Goal: Information Seeking & Learning: Learn about a topic

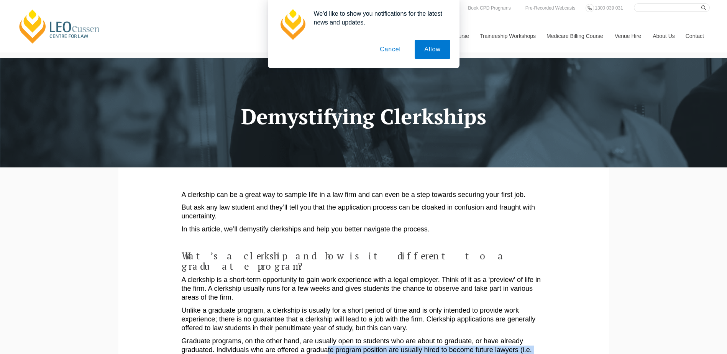
click at [397, 49] on button "Cancel" at bounding box center [390, 49] width 40 height 19
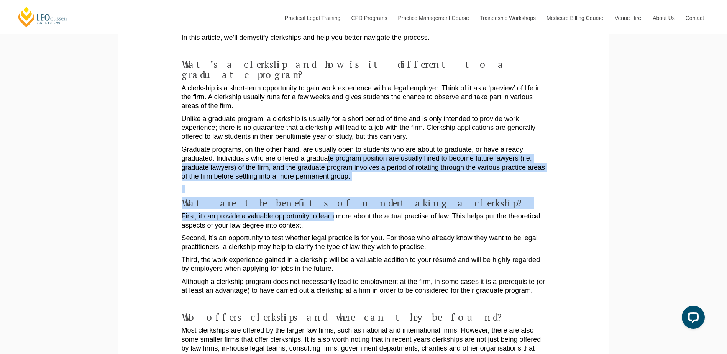
scroll to position [268, 0]
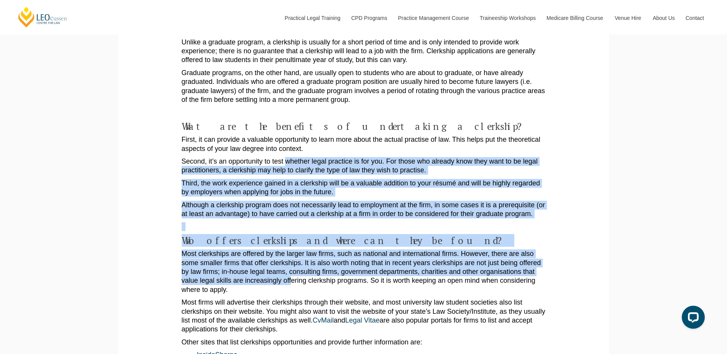
drag, startPoint x: 284, startPoint y: 145, endPoint x: 291, endPoint y: 274, distance: 128.9
click at [290, 274] on p "Most clerkships are offered by the larger law firms, such as national and inter…" at bounding box center [364, 271] width 364 height 45
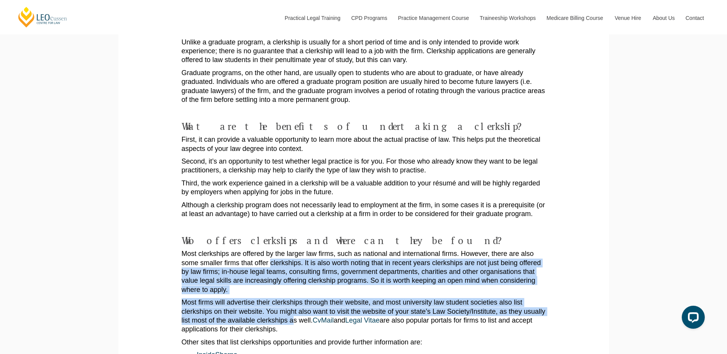
drag, startPoint x: 293, startPoint y: 309, endPoint x: 261, endPoint y: 240, distance: 75.8
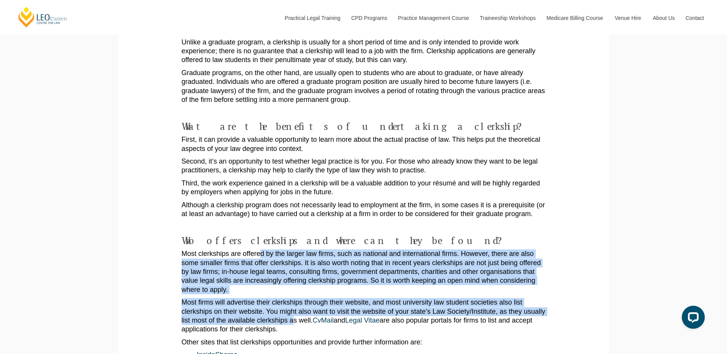
click at [261, 249] on p "Most clerkships are offered by the larger law firms, such as national and inter…" at bounding box center [364, 271] width 364 height 45
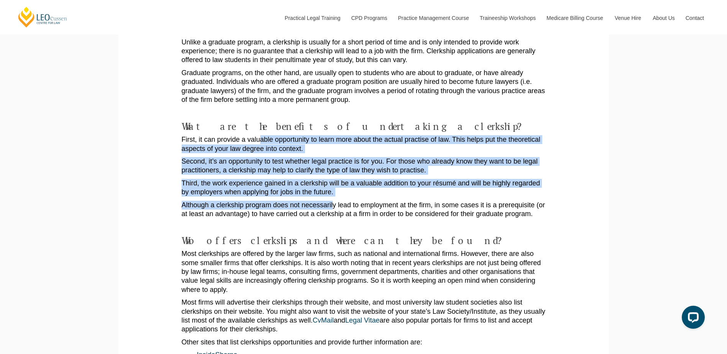
drag, startPoint x: 279, startPoint y: 140, endPoint x: 332, endPoint y: 197, distance: 77.8
drag, startPoint x: 332, startPoint y: 197, endPoint x: 326, endPoint y: 203, distance: 8.1
click at [331, 201] on p "Although a clerkship program does not necessarily lead to employment at the fir…" at bounding box center [364, 210] width 364 height 18
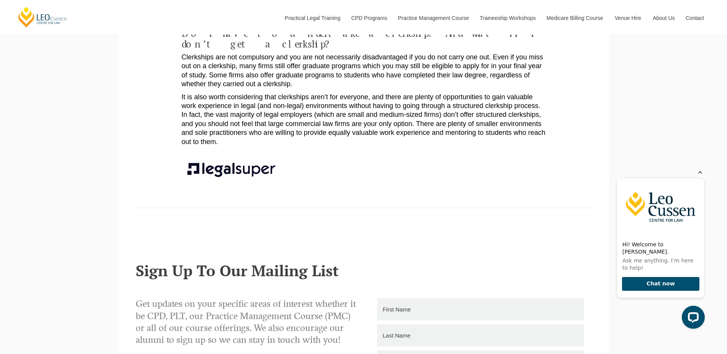
scroll to position [1111, 0]
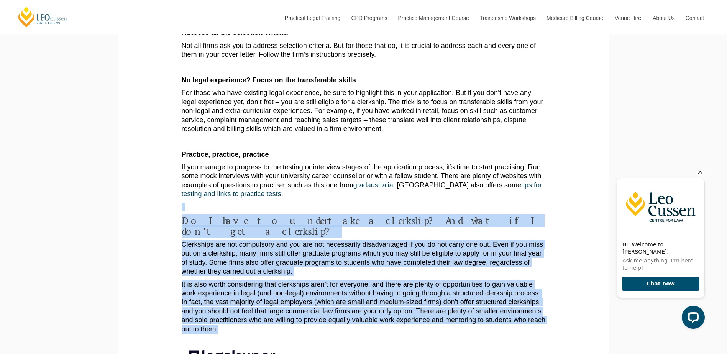
drag, startPoint x: 306, startPoint y: 162, endPoint x: 333, endPoint y: 293, distance: 133.7
drag, startPoint x: 333, startPoint y: 293, endPoint x: 319, endPoint y: 275, distance: 22.1
click at [333, 293] on p "It is also worth considering that clerkships aren’t for everyone, and there are…" at bounding box center [364, 307] width 364 height 54
